Goal: Information Seeking & Learning: Check status

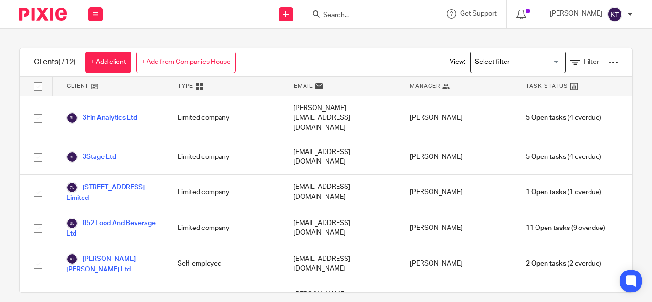
click at [362, 13] on input "Search" at bounding box center [365, 15] width 86 height 9
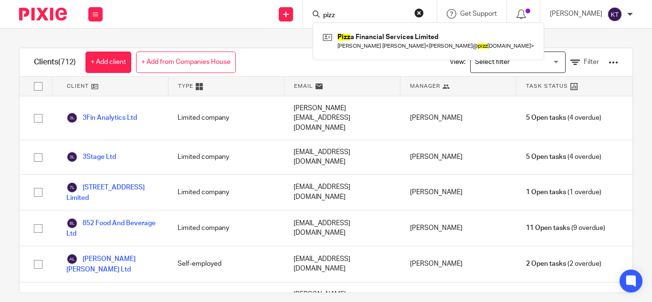
type input "pizz"
click at [372, 53] on div "Pizz a Financial Services Limited Samuel James Baker < sam@ pizz ainsurance.co.…" at bounding box center [427, 40] width 231 height 37
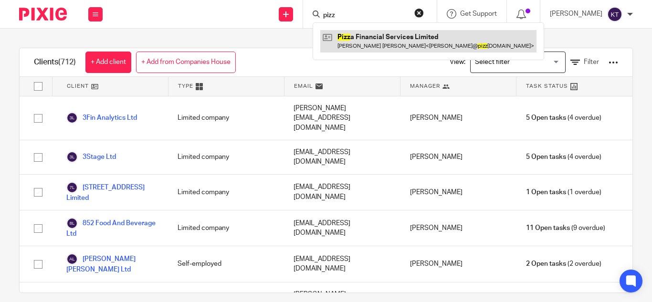
click at [353, 44] on link at bounding box center [428, 41] width 216 height 22
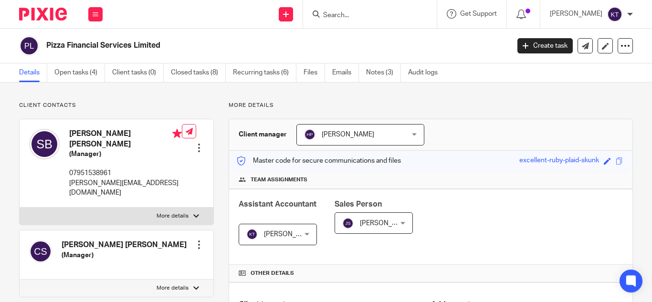
click at [330, 73] on ul "Details Open tasks (4) Client tasks (0) Closed tasks (8) Recurring tasks (6) Fi…" at bounding box center [235, 72] width 433 height 19
click at [343, 73] on link "Emails" at bounding box center [345, 72] width 27 height 19
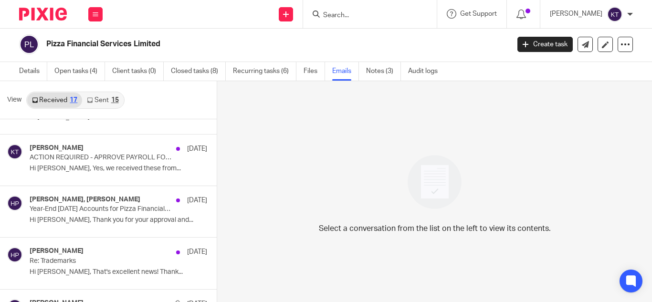
scroll to position [89, 0]
click at [101, 96] on link "Sent 15" at bounding box center [102, 100] width 41 height 15
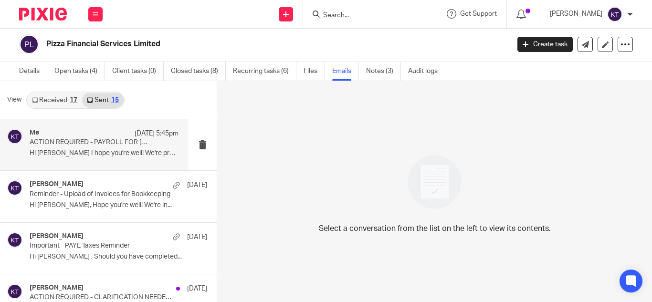
click at [104, 152] on p "Hi [PERSON_NAME] I hope you're well! We're preparing..." at bounding box center [104, 153] width 149 height 8
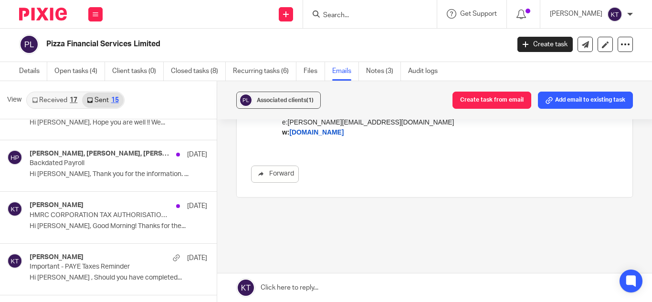
scroll to position [552, 0]
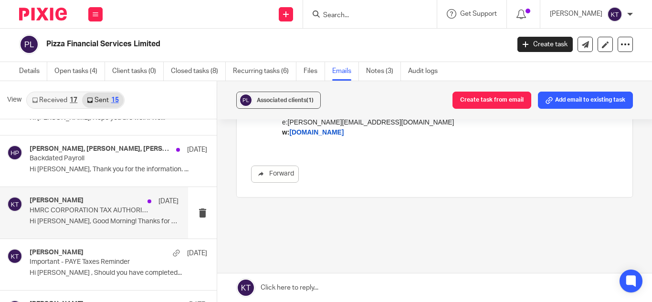
click at [87, 212] on p "HMRC CORPORATION TAX AUTHORISATION CODE" at bounding box center [89, 211] width 119 height 8
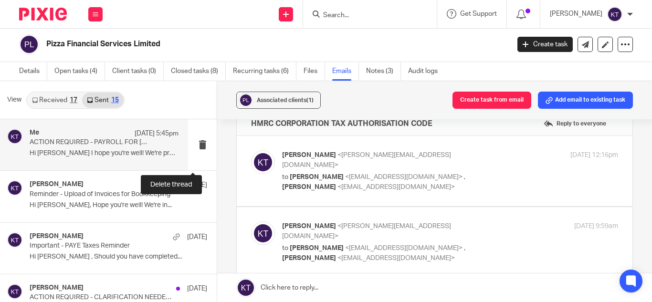
scroll to position [0, 0]
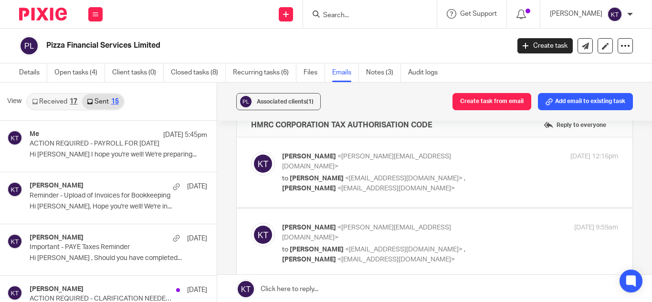
click at [62, 100] on link "Received 17" at bounding box center [54, 101] width 55 height 15
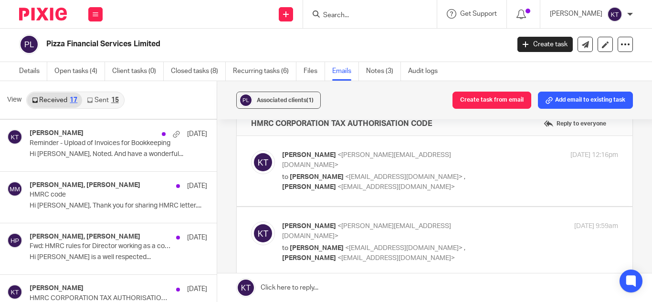
scroll to position [620, 0]
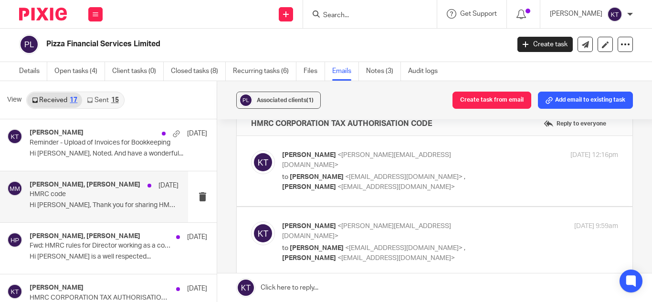
click at [94, 197] on p "HMRC code" at bounding box center [89, 194] width 119 height 8
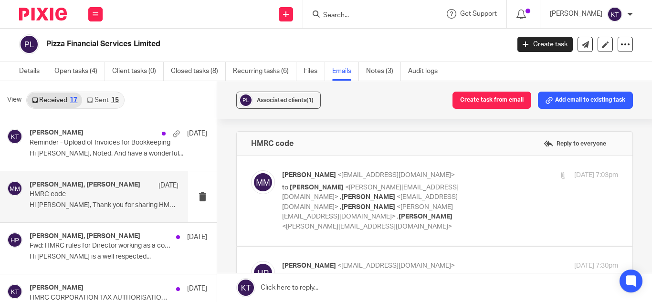
scroll to position [0, 0]
click at [64, 200] on div "[PERSON_NAME], [PERSON_NAME] [DATE] HMRC code Hi [PERSON_NAME], Thank you for s…" at bounding box center [104, 197] width 149 height 32
click at [442, 214] on p "to [PERSON_NAME] <[PERSON_NAME][EMAIL_ADDRESS][DOMAIN_NAME]> , [PERSON_NAME] <[…" at bounding box center [394, 207] width 224 height 49
checkbox input "true"
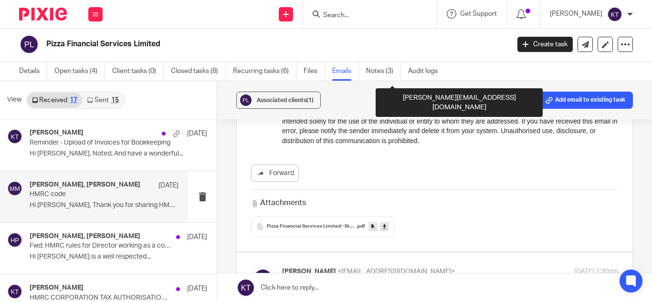
scroll to position [212, 0]
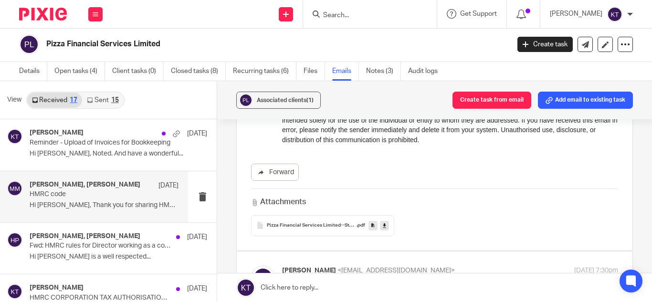
click at [312, 223] on span "Pizza Financial Services Limited--Statutory Letter-Document-1753511-35194" at bounding box center [312, 226] width 90 height 6
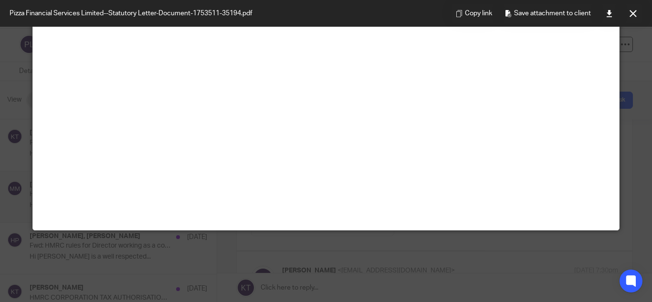
scroll to position [0, 0]
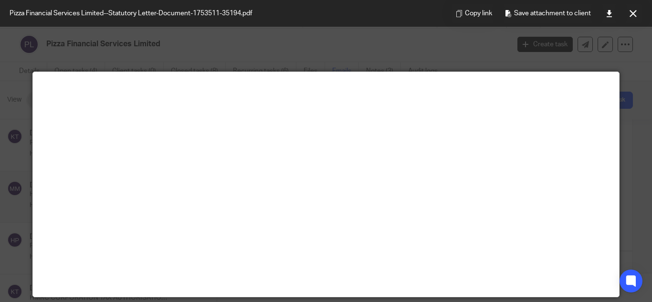
click at [634, 16] on button at bounding box center [632, 13] width 19 height 19
